Goal: Task Accomplishment & Management: Manage account settings

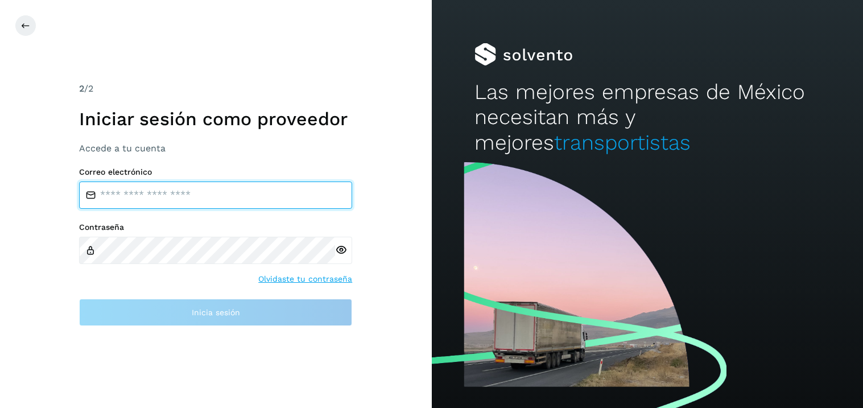
click at [134, 197] on input "email" at bounding box center [215, 195] width 273 height 27
type input "**********"
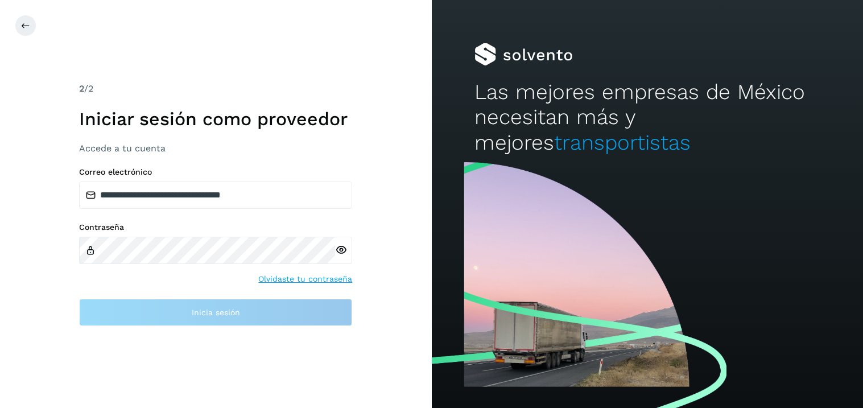
click at [341, 248] on icon at bounding box center [341, 250] width 12 height 12
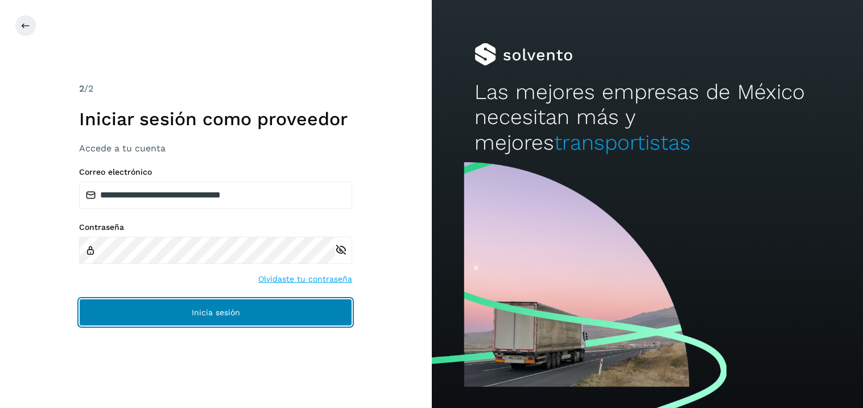
click at [205, 319] on button "Inicia sesión" at bounding box center [215, 312] width 273 height 27
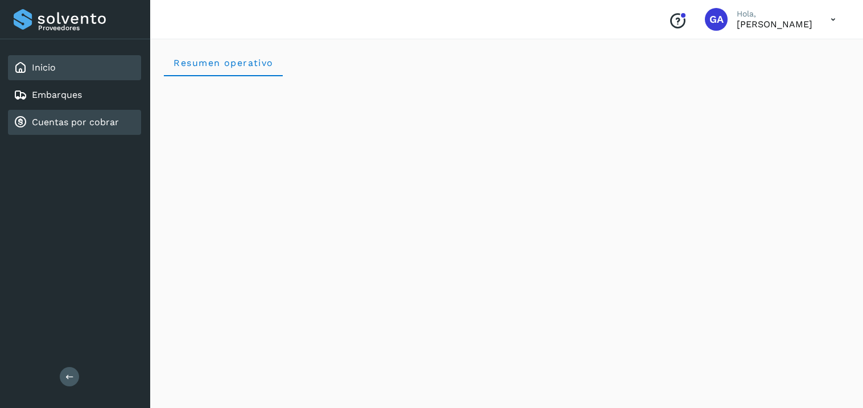
click at [62, 121] on link "Cuentas por cobrar" at bounding box center [75, 122] width 87 height 11
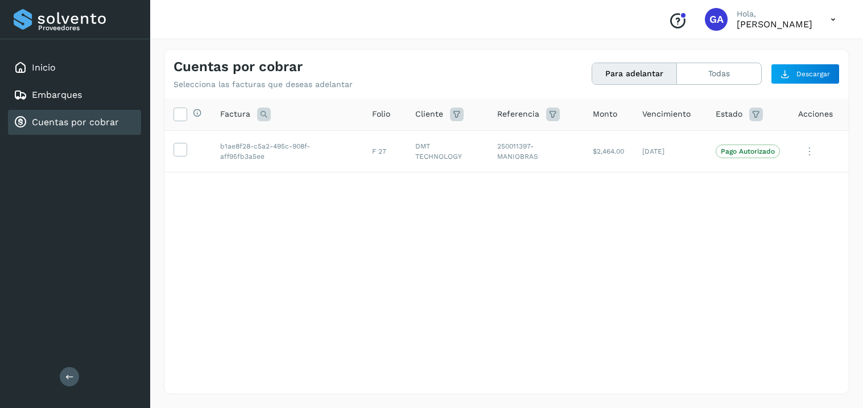
click at [710, 244] on div "Selecciona todas las facturas disponibles para adelanto Factura Folio Cliente R…" at bounding box center [506, 222] width 685 height 249
click at [836, 21] on icon at bounding box center [833, 19] width 23 height 23
click at [748, 48] on div "Cerrar sesión" at bounding box center [776, 51] width 135 height 22
